Goal: Task Accomplishment & Management: Manage account settings

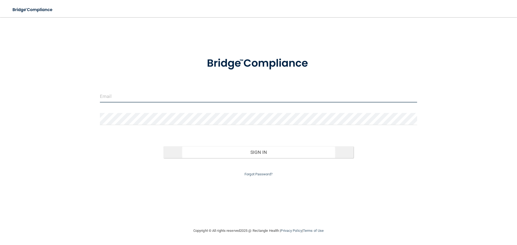
type input "[EMAIL_ADDRESS][DOMAIN_NAME]"
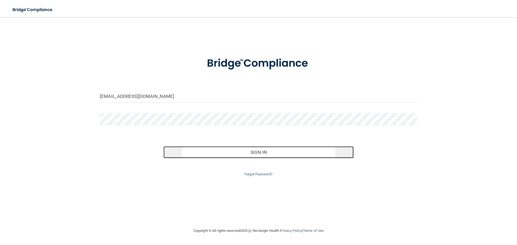
click at [252, 152] on button "Sign In" at bounding box center [259, 153] width 190 height 12
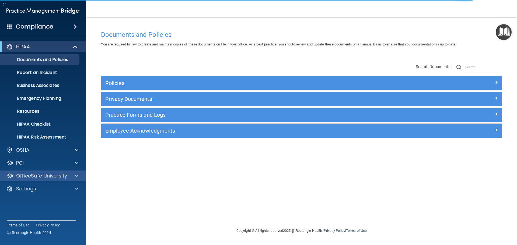
click at [47, 180] on div "OfficeSafe University" at bounding box center [43, 176] width 86 height 11
click at [40, 176] on p "OfficeSafe University" at bounding box center [41, 176] width 51 height 6
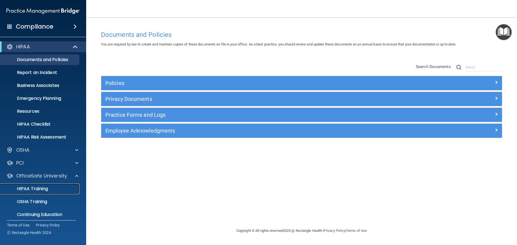
click at [41, 190] on p "HIPAA Training" at bounding box center [26, 188] width 44 height 5
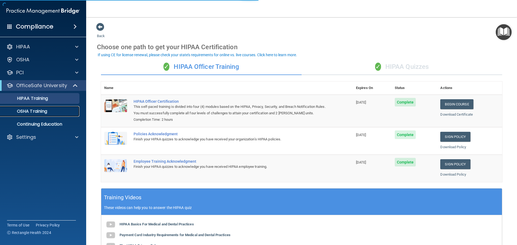
click at [42, 109] on p "OSHA Training" at bounding box center [26, 111] width 44 height 5
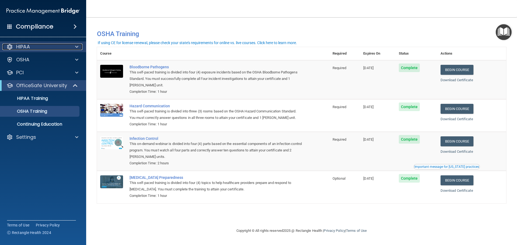
click at [29, 45] on p "HIPAA" at bounding box center [23, 47] width 14 height 6
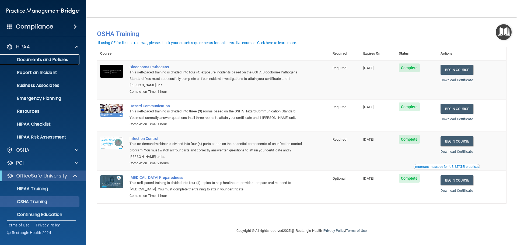
click at [34, 56] on link "Documents and Policies" at bounding box center [37, 59] width 85 height 11
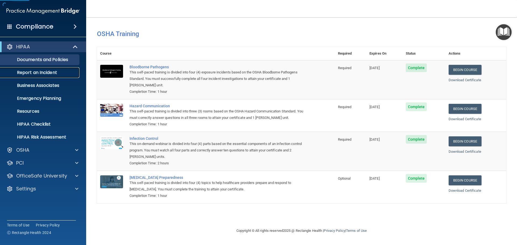
click at [36, 74] on p "Report an Incident" at bounding box center [41, 72] width 74 height 5
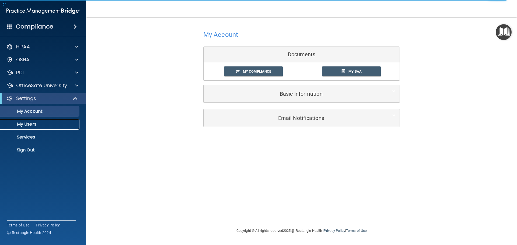
click at [33, 125] on p "My Users" at bounding box center [41, 124] width 74 height 5
select select "20"
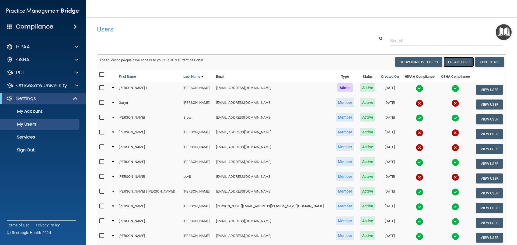
click at [457, 59] on button "Create User" at bounding box center [459, 62] width 30 height 10
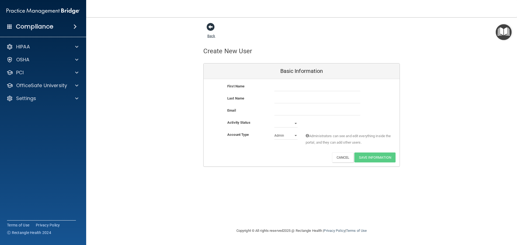
click at [209, 27] on span at bounding box center [211, 27] width 8 height 8
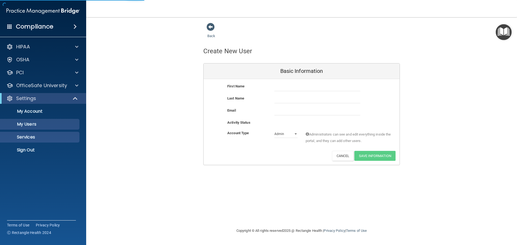
select select "20"
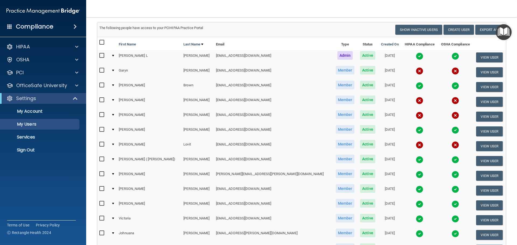
scroll to position [84, 0]
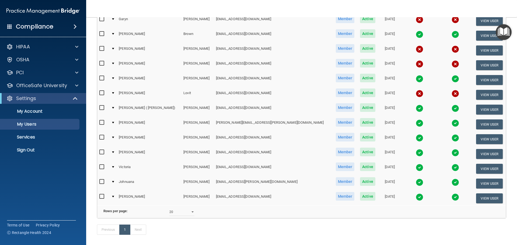
click at [102, 137] on input "checkbox" at bounding box center [102, 138] width 6 height 4
checkbox input "true"
click at [478, 138] on button "View User" at bounding box center [489, 139] width 27 height 10
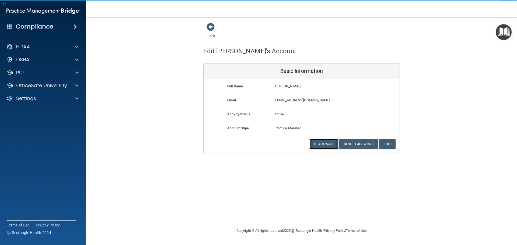
click at [322, 144] on button "Deactivate" at bounding box center [324, 144] width 29 height 10
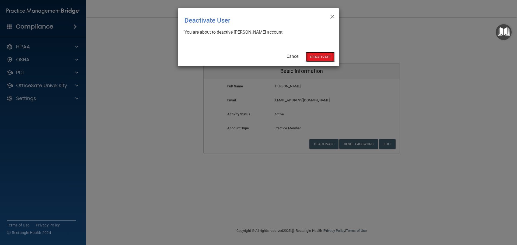
click at [322, 58] on button "Deactivate" at bounding box center [320, 57] width 29 height 10
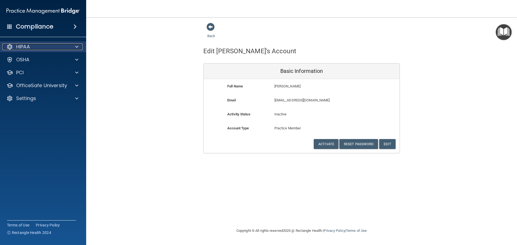
click at [26, 46] on p "HIPAA" at bounding box center [23, 47] width 14 height 6
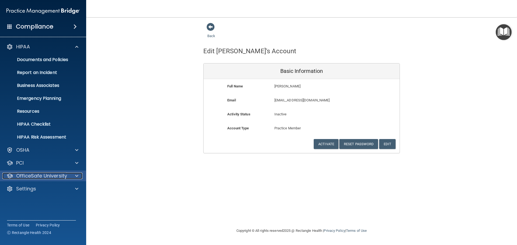
click at [71, 174] on div at bounding box center [75, 176] width 13 height 6
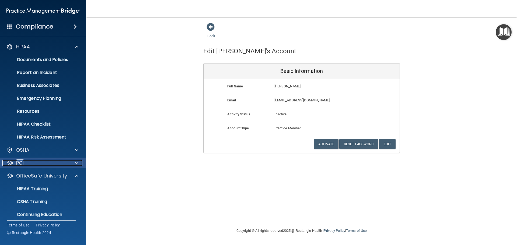
click at [28, 165] on div "PCI" at bounding box center [35, 163] width 67 height 6
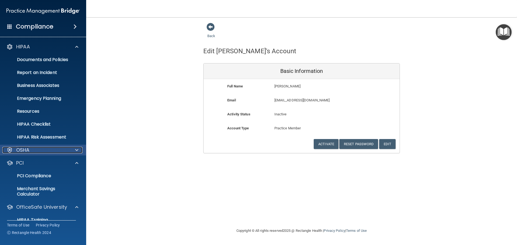
click at [24, 148] on p "OSHA" at bounding box center [22, 150] width 13 height 6
click at [76, 149] on span at bounding box center [76, 150] width 3 height 6
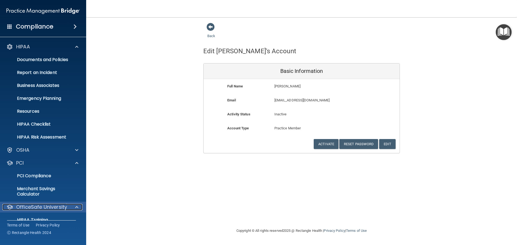
click at [78, 207] on span at bounding box center [76, 207] width 3 height 6
click at [43, 206] on p "OfficeSafe University" at bounding box center [41, 207] width 51 height 6
click at [471, 150] on div "Back Edit Gabriela's Account Basic Information Full Name Gabriela Padilla Gabri…" at bounding box center [301, 88] width 409 height 131
click at [211, 27] on span at bounding box center [211, 27] width 8 height 8
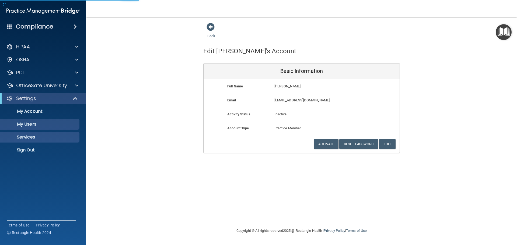
select select "20"
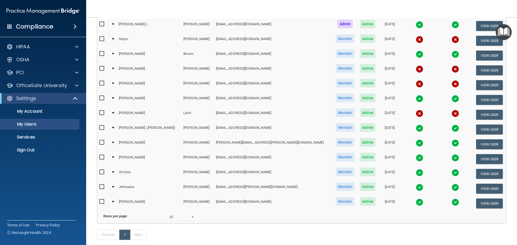
scroll to position [57, 0]
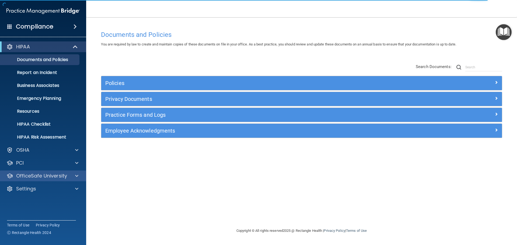
click at [30, 180] on div "OfficeSafe University" at bounding box center [43, 176] width 86 height 11
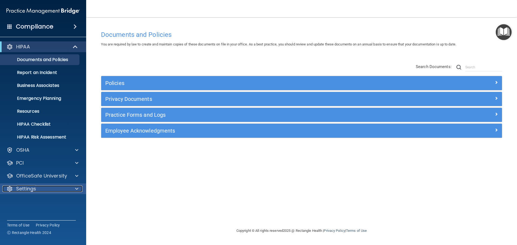
click at [80, 190] on div at bounding box center [75, 189] width 13 height 6
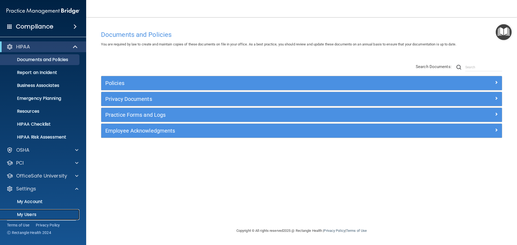
click at [22, 213] on p "My Users" at bounding box center [41, 214] width 74 height 5
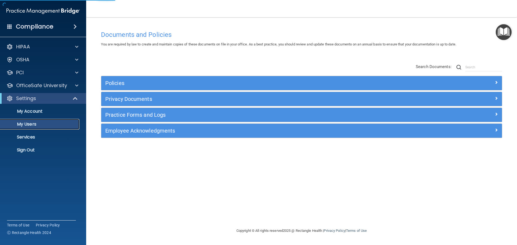
select select "20"
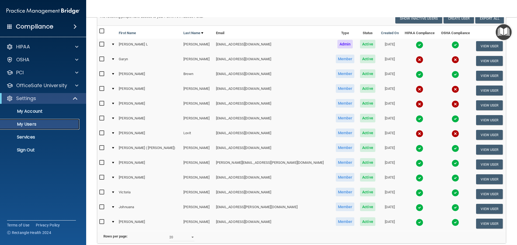
scroll to position [67, 0]
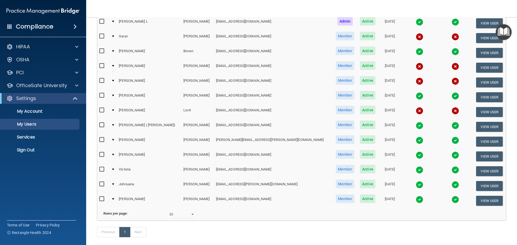
click at [416, 83] on img at bounding box center [420, 82] width 8 height 8
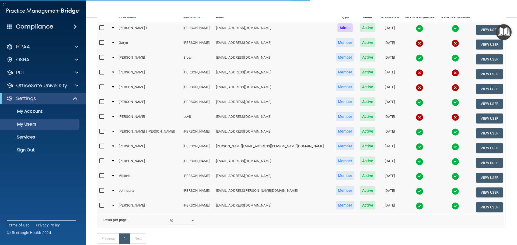
click at [438, 88] on td at bounding box center [455, 89] width 35 height 15
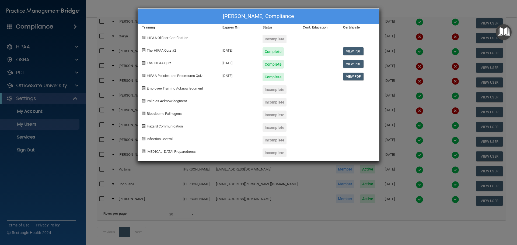
click at [416, 26] on div "Ashley Gorham's Compliance Training Expires On Status Cont. Education Certifica…" at bounding box center [258, 122] width 517 height 245
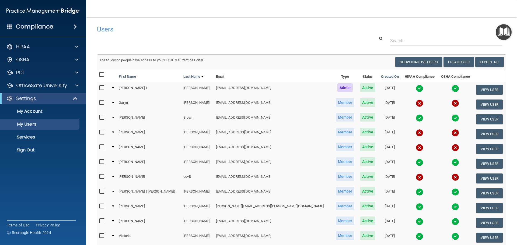
scroll to position [97, 0]
